Goal: Register for event/course

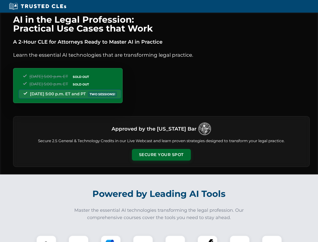
click at [161, 154] on button "Secure Your Spot" at bounding box center [161, 155] width 59 height 12
click at [46, 238] on img at bounding box center [46, 245] width 15 height 15
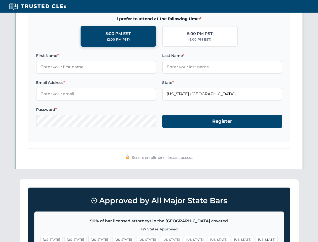
click at [184, 238] on span "[US_STATE]" at bounding box center [195, 239] width 22 height 7
click at [232, 238] on span "[US_STATE]" at bounding box center [243, 239] width 22 height 7
